Goal: Contribute content

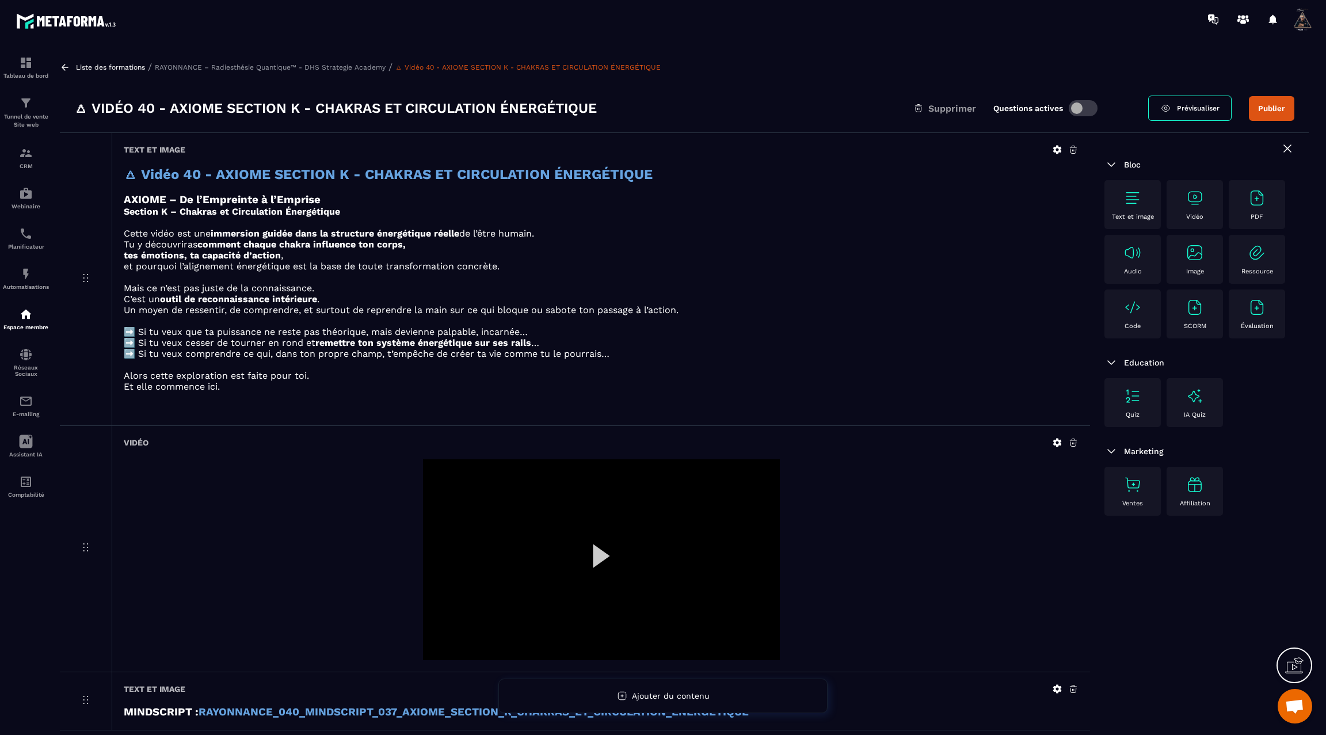
click at [601, 560] on div at bounding box center [601, 559] width 357 height 201
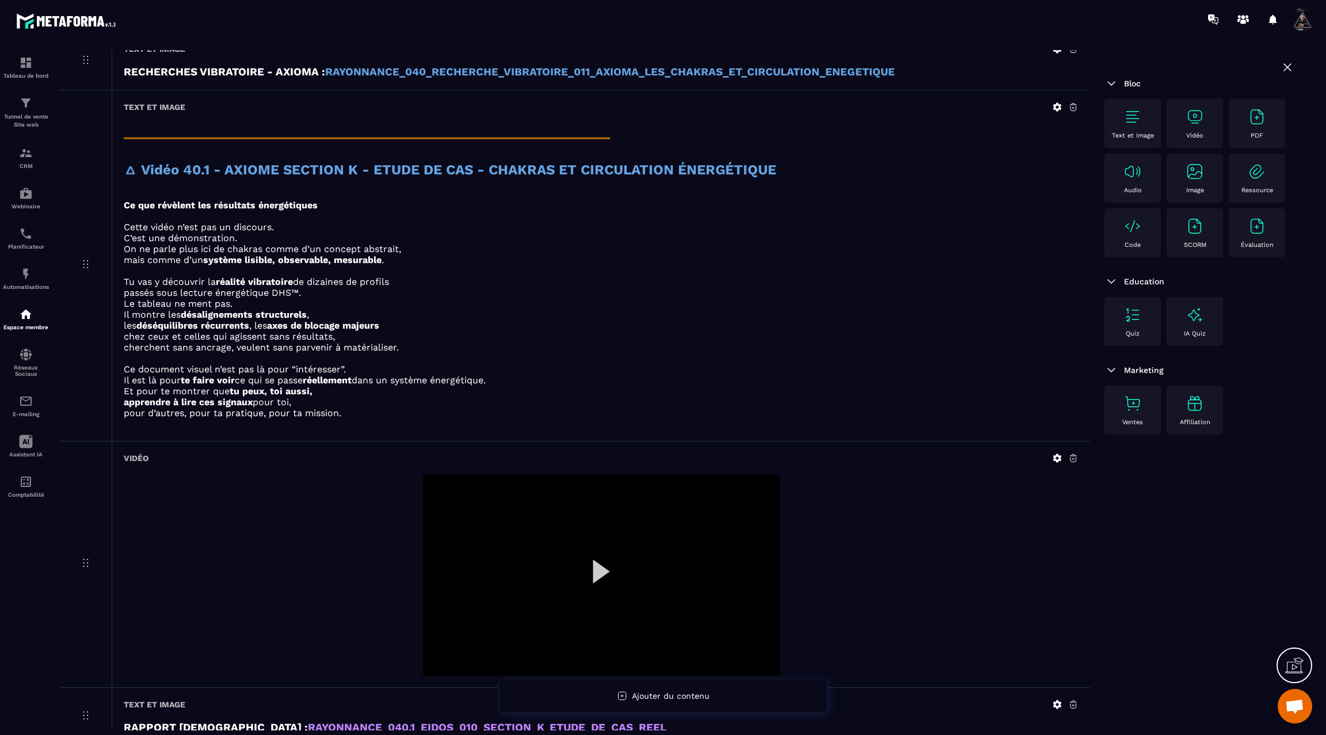
scroll to position [766, 0]
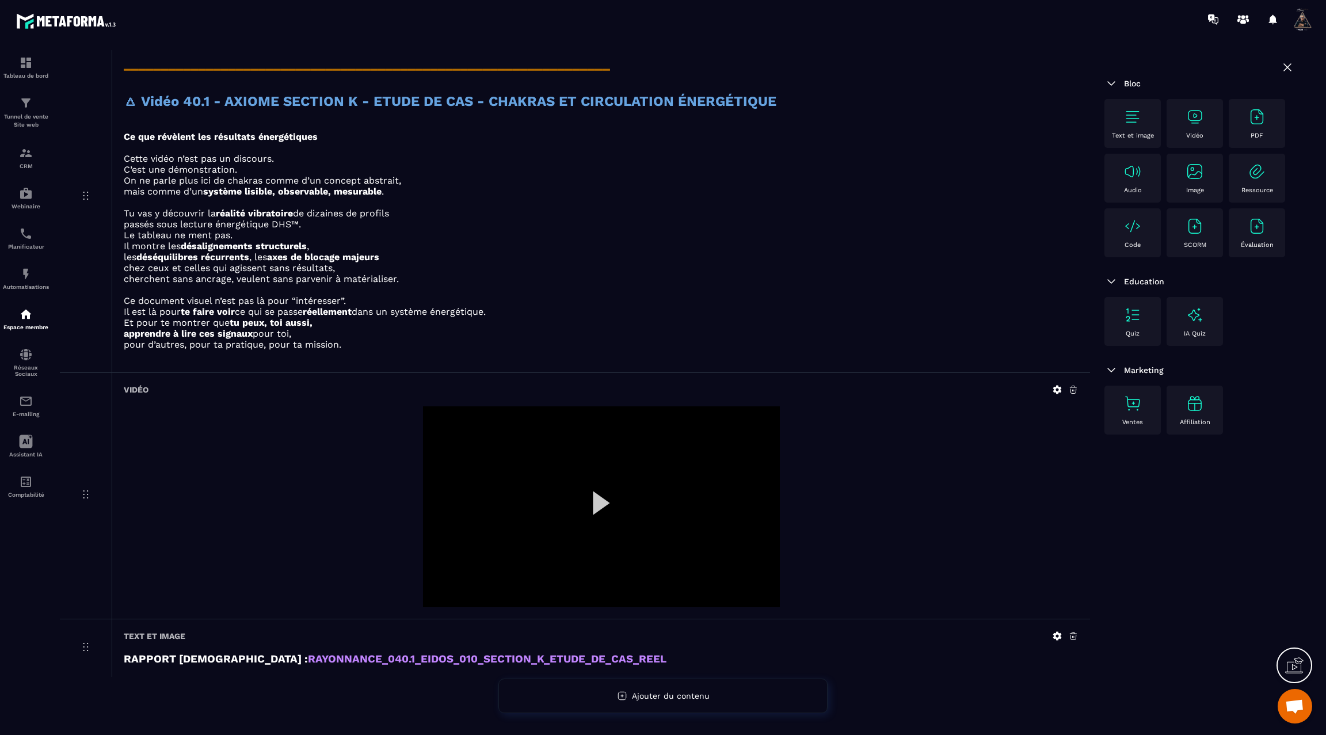
click at [603, 494] on div at bounding box center [601, 506] width 357 height 201
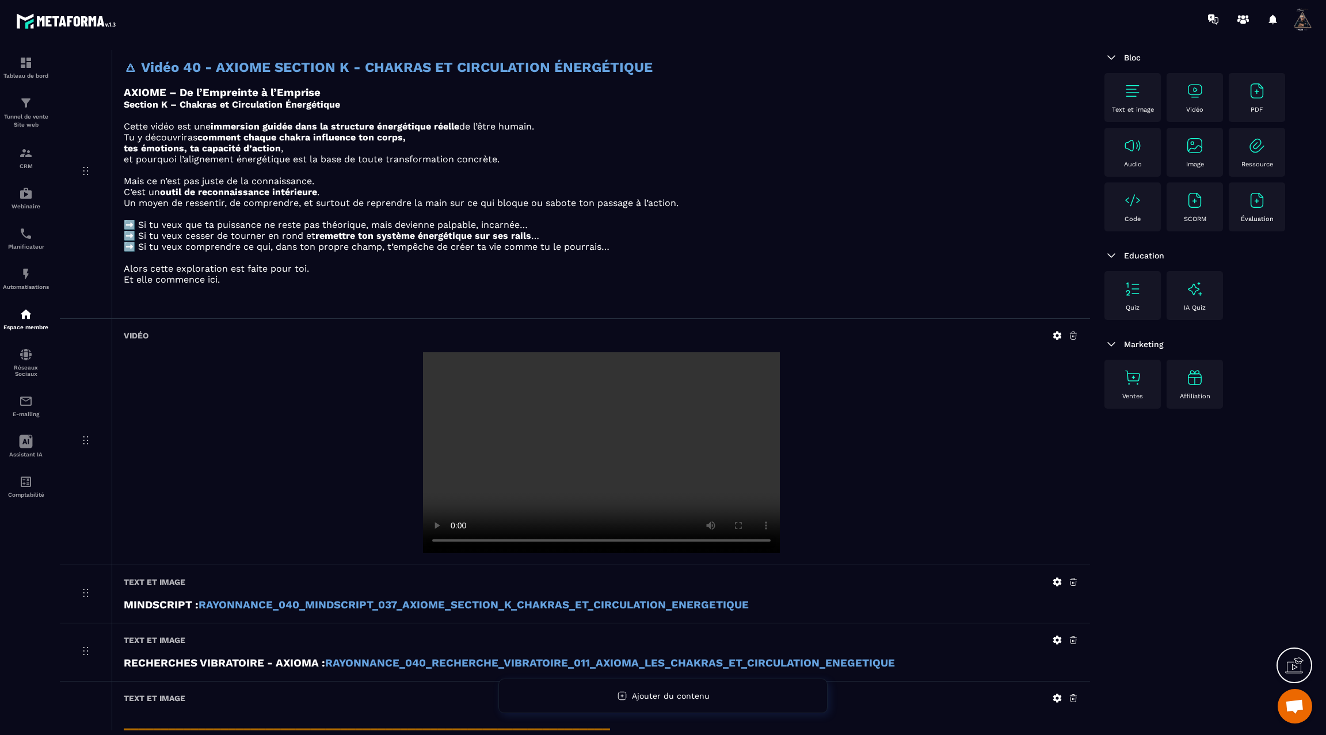
scroll to position [0, 0]
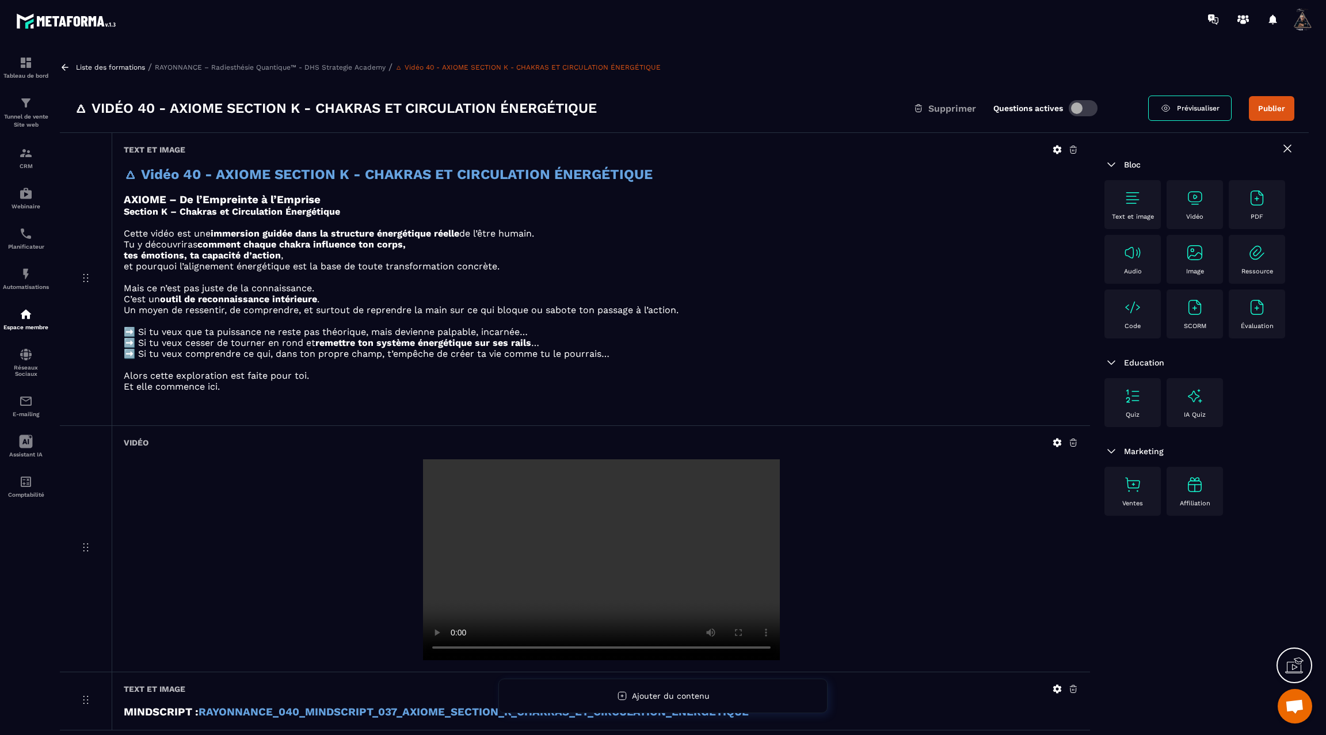
click at [1253, 108] on button "Publier" at bounding box center [1271, 108] width 45 height 25
click at [62, 64] on icon at bounding box center [65, 67] width 10 height 10
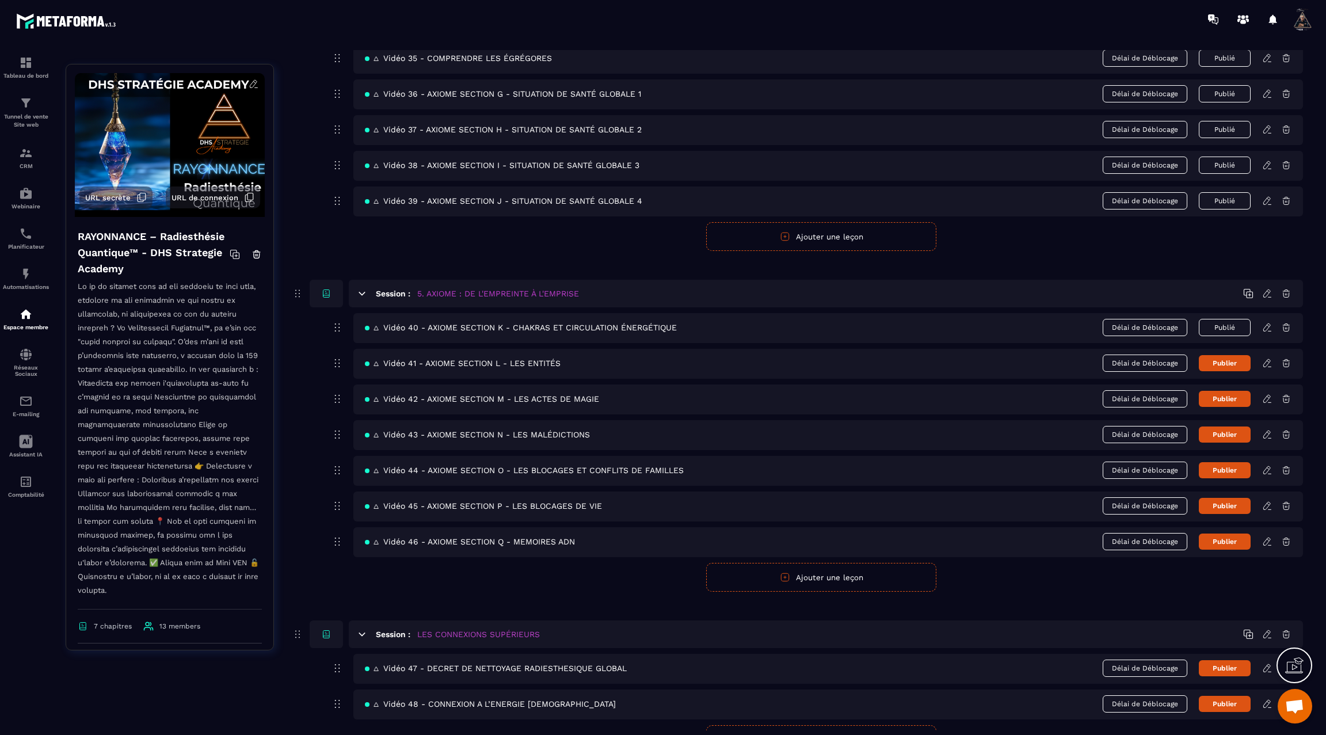
scroll to position [1695, 0]
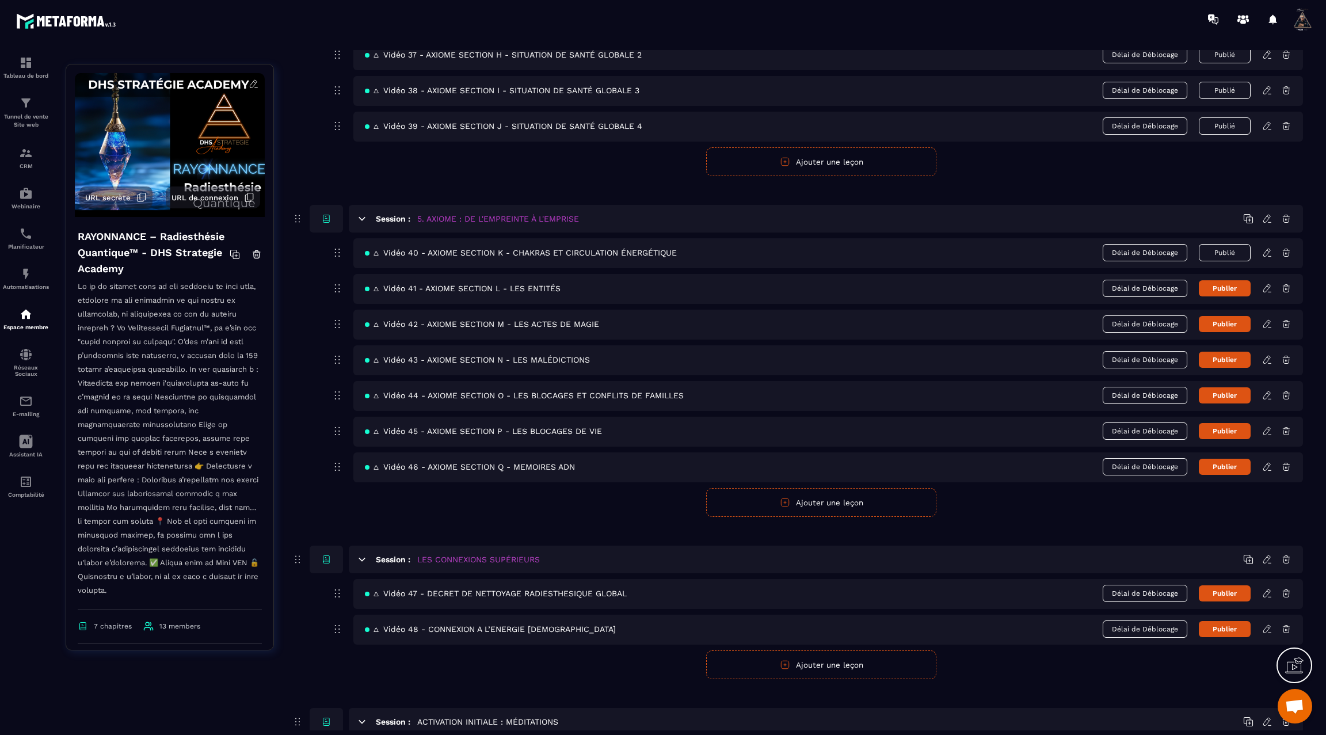
click at [1268, 283] on icon at bounding box center [1267, 288] width 10 height 10
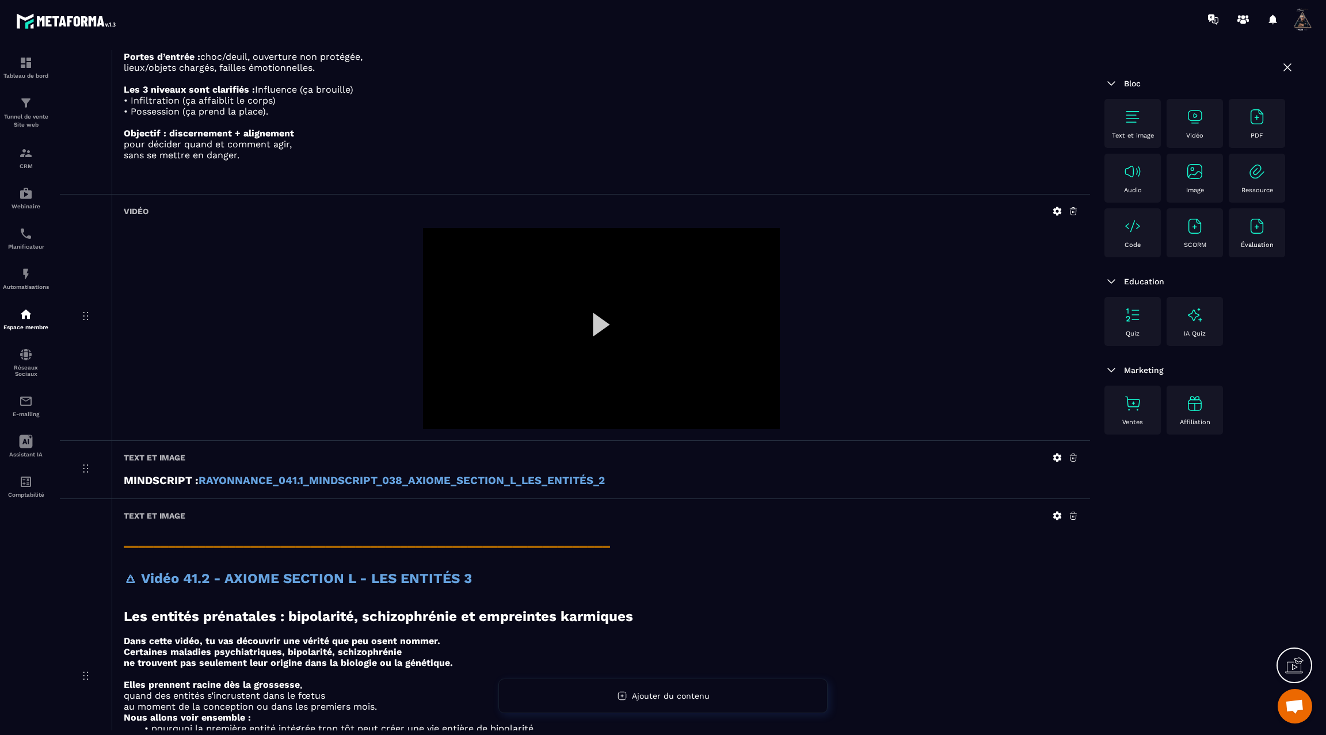
scroll to position [931, 0]
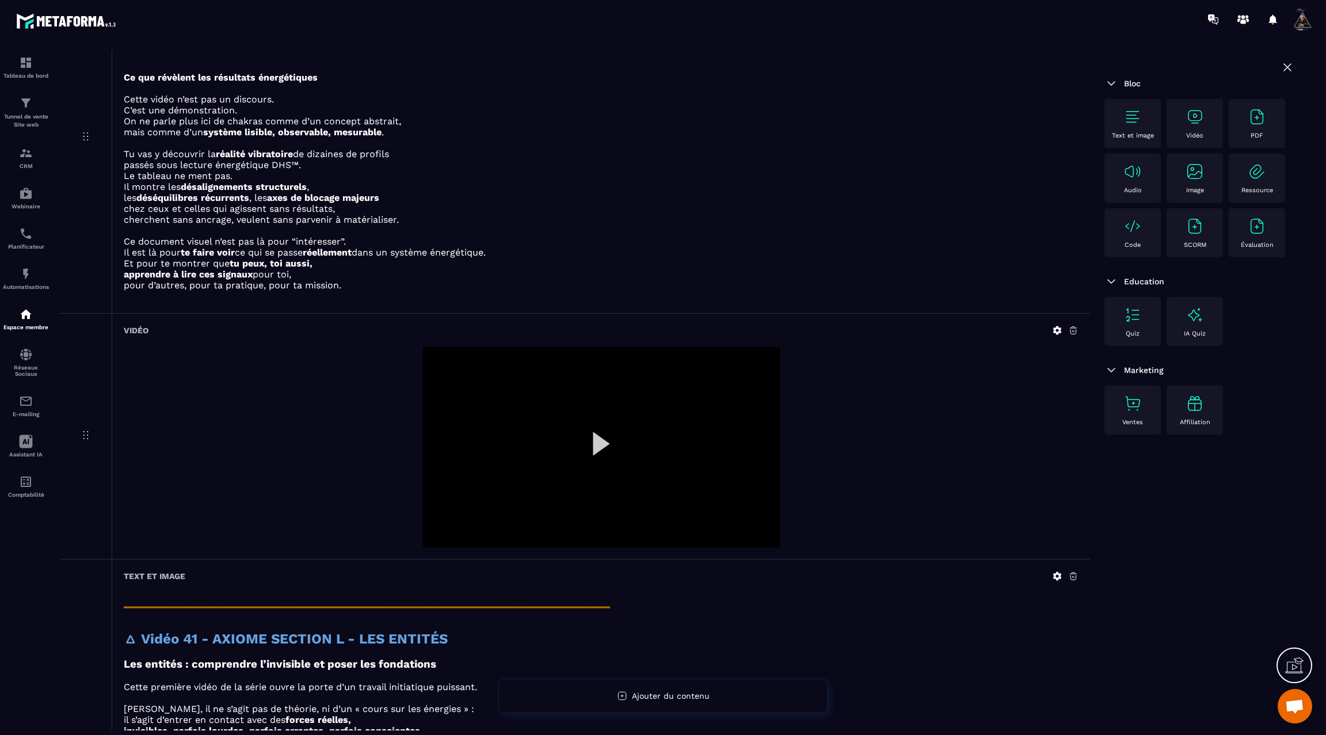
scroll to position [1689, 0]
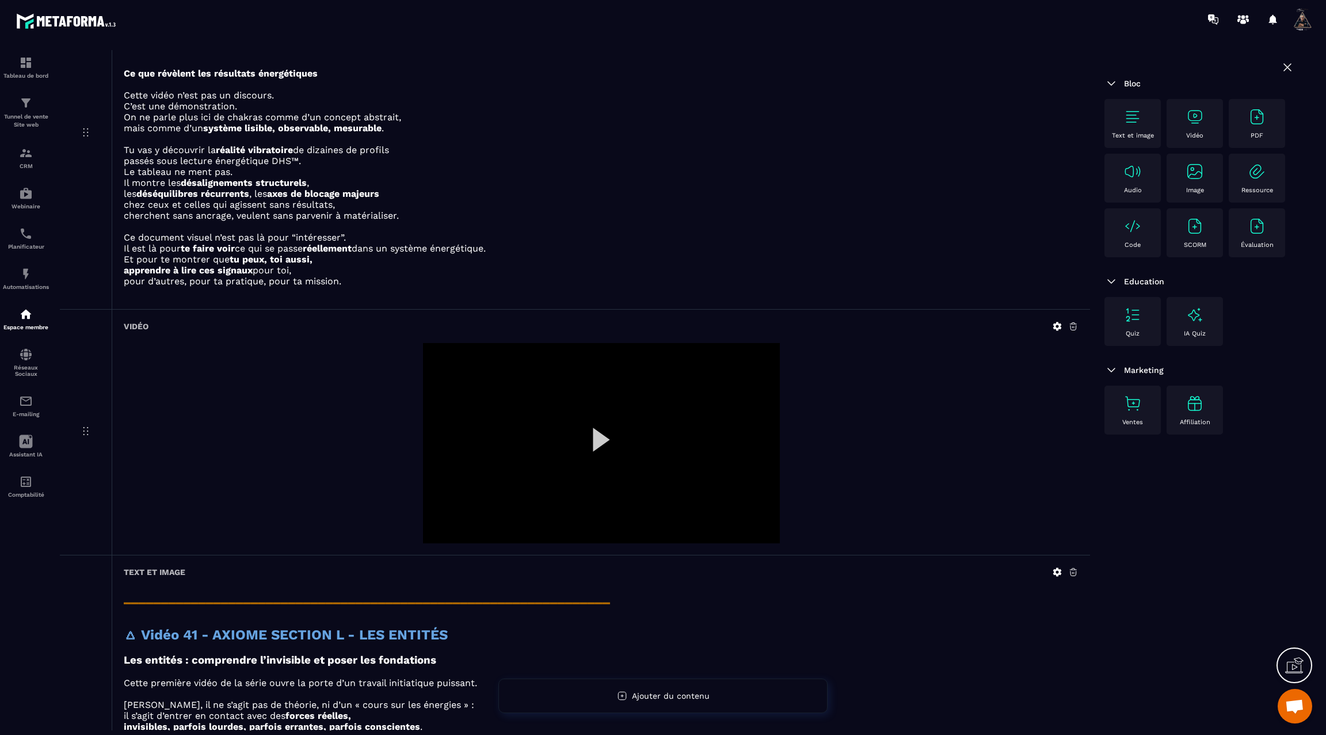
click at [1056, 321] on icon at bounding box center [1057, 326] width 10 height 10
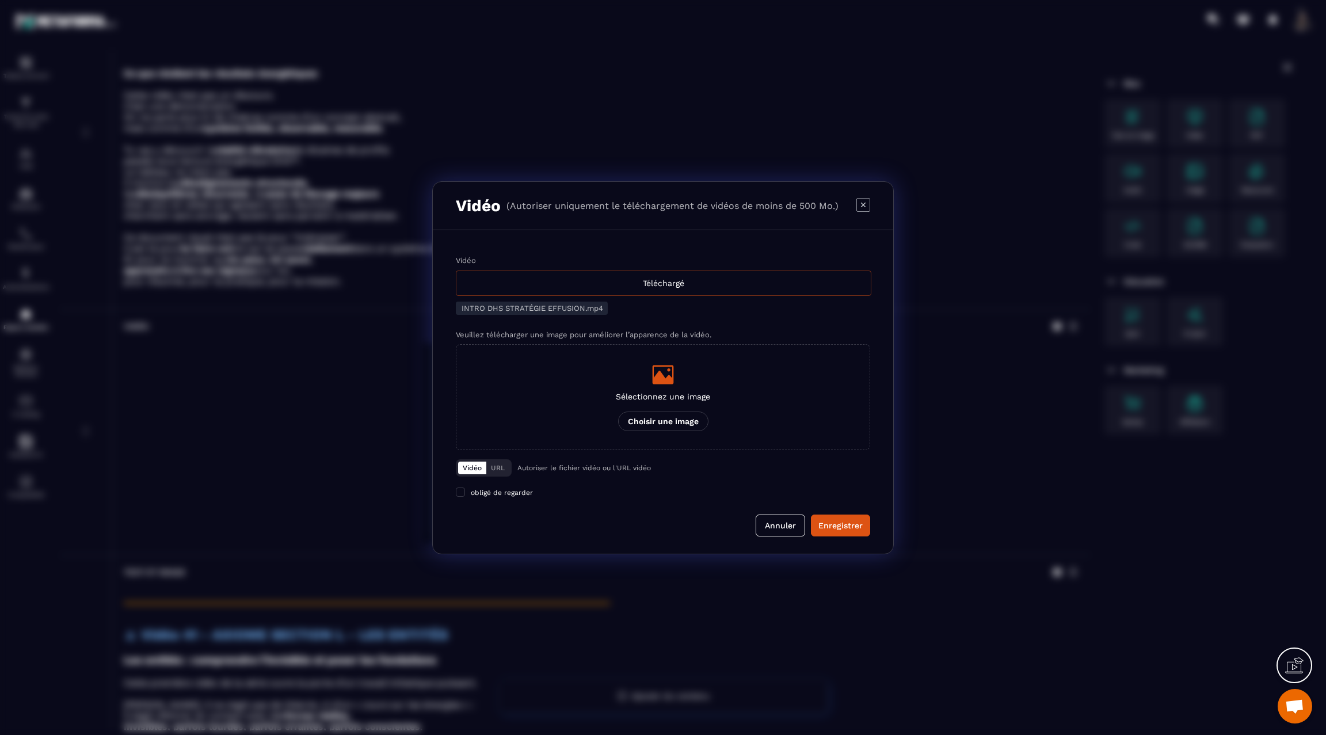
click at [663, 277] on div "Téléchargé" at bounding box center [663, 282] width 415 height 25
click at [0, 0] on input "Vidéo Téléchargé" at bounding box center [0, 0] width 0 height 0
click at [838, 520] on div "Enregistrer" at bounding box center [840, 526] width 44 height 12
